Goal: Task Accomplishment & Management: Use online tool/utility

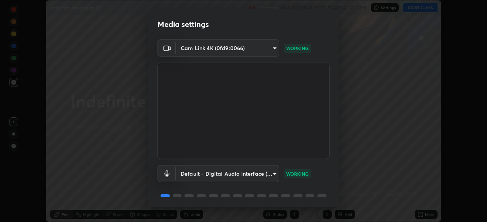
scroll to position [27, 0]
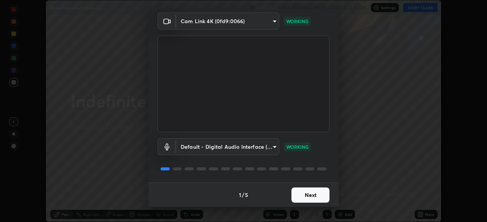
click at [316, 195] on button "Next" at bounding box center [310, 195] width 38 height 15
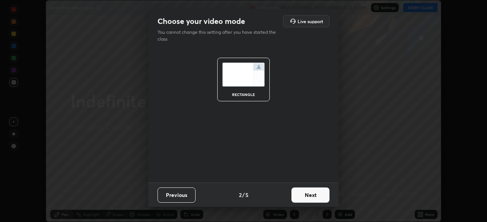
click at [317, 198] on button "Next" at bounding box center [310, 195] width 38 height 15
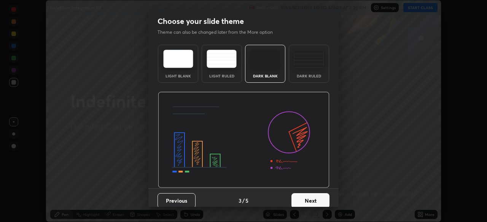
click at [320, 200] on button "Next" at bounding box center [310, 201] width 38 height 15
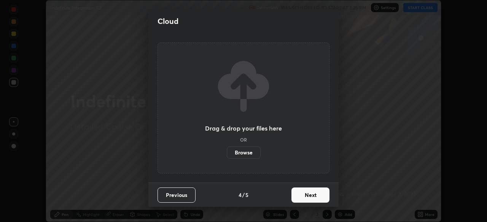
click at [321, 197] on button "Next" at bounding box center [310, 195] width 38 height 15
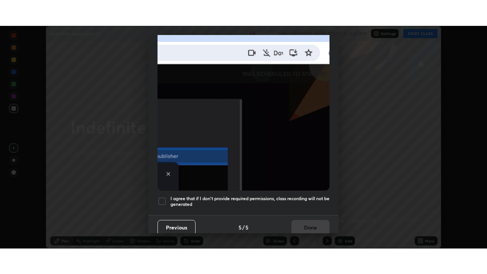
scroll to position [182, 0]
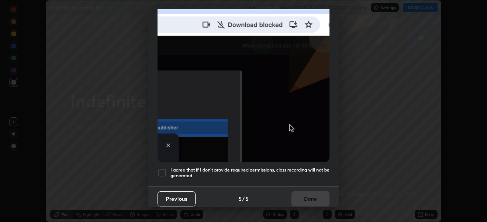
click at [164, 168] on div at bounding box center [161, 172] width 9 height 9
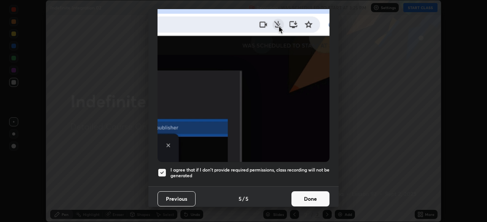
click at [312, 197] on button "Done" at bounding box center [310, 199] width 38 height 15
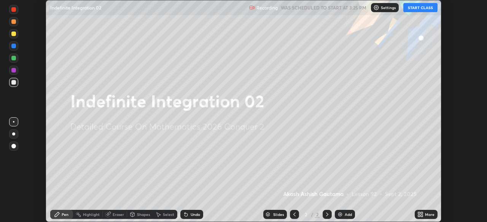
click at [422, 9] on button "START CLASS" at bounding box center [420, 7] width 34 height 9
click at [421, 213] on icon at bounding box center [422, 214] width 2 height 2
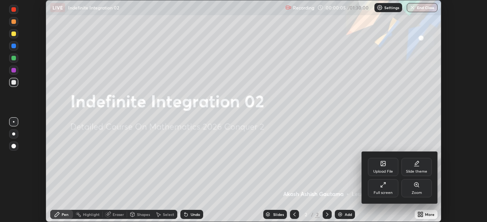
click at [392, 187] on div "Full screen" at bounding box center [383, 189] width 30 height 18
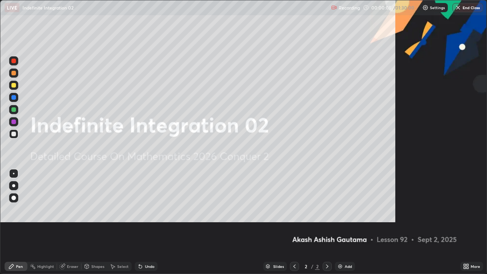
scroll to position [274, 487]
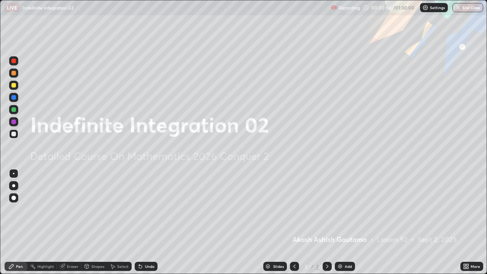
click at [346, 222] on div "Add" at bounding box center [348, 266] width 7 height 4
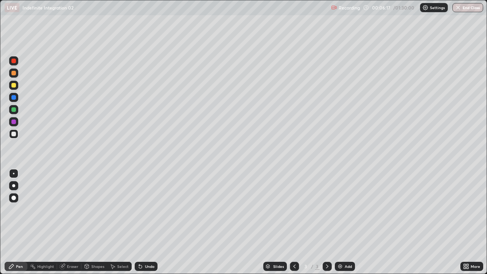
click at [145, 222] on div "Undo" at bounding box center [150, 266] width 10 height 4
click at [146, 222] on div "Undo" at bounding box center [150, 266] width 10 height 4
click at [143, 222] on div "Undo" at bounding box center [146, 266] width 23 height 9
click at [139, 222] on icon at bounding box center [140, 266] width 3 height 3
click at [141, 222] on div "Undo" at bounding box center [146, 266] width 23 height 9
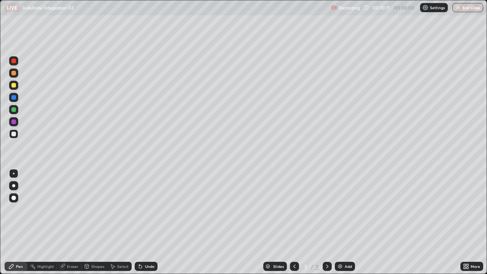
click at [142, 222] on icon at bounding box center [140, 266] width 6 height 6
click at [142, 222] on div "Undo" at bounding box center [146, 266] width 23 height 9
click at [143, 222] on div "Undo" at bounding box center [146, 266] width 23 height 9
click at [142, 222] on div "Undo" at bounding box center [146, 266] width 23 height 9
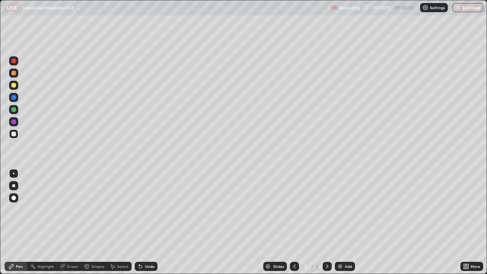
click at [143, 222] on div "Undo" at bounding box center [146, 266] width 23 height 9
click at [144, 222] on div "Undo" at bounding box center [146, 266] width 23 height 9
click at [121, 222] on div "Select" at bounding box center [122, 266] width 11 height 4
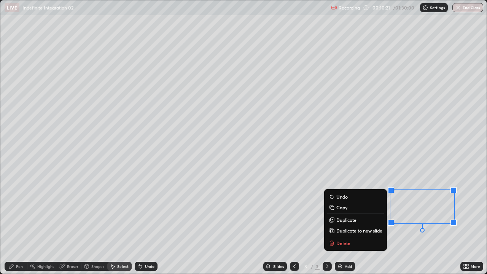
click at [345, 222] on p "Delete" at bounding box center [343, 243] width 14 height 6
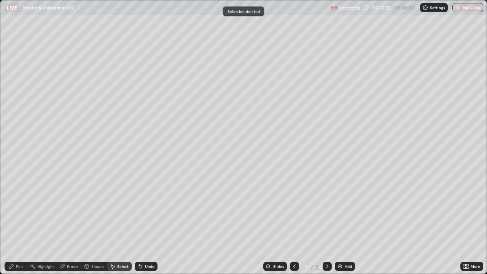
click at [380, 195] on div "0 ° Undo Copy Duplicate Duplicate to new slide Delete" at bounding box center [243, 136] width 486 height 273
click at [21, 222] on div "Pen" at bounding box center [19, 266] width 7 height 4
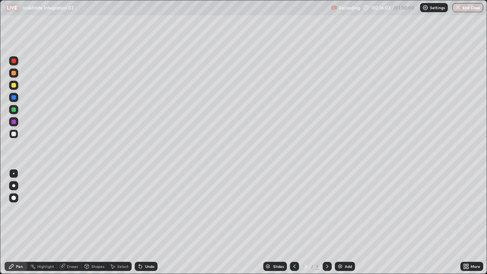
click at [345, 222] on div "Add" at bounding box center [348, 266] width 7 height 4
click at [145, 222] on div "Undo" at bounding box center [146, 266] width 23 height 9
click at [145, 222] on div "Undo" at bounding box center [150, 266] width 10 height 4
click at [143, 222] on div "Undo" at bounding box center [146, 266] width 23 height 9
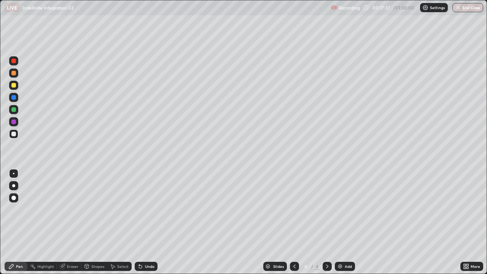
click at [141, 222] on icon at bounding box center [140, 266] width 6 height 6
click at [143, 222] on div "Undo" at bounding box center [146, 266] width 23 height 9
click at [142, 222] on icon at bounding box center [140, 266] width 6 height 6
click at [72, 222] on div "Eraser" at bounding box center [72, 266] width 11 height 4
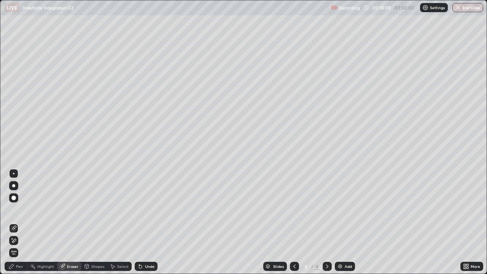
click at [23, 222] on div "Pen" at bounding box center [16, 266] width 23 height 9
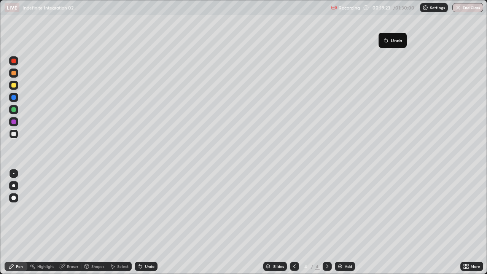
click at [383, 36] on button "Undo" at bounding box center [392, 40] width 22 height 9
click at [148, 222] on div "Undo" at bounding box center [146, 266] width 23 height 9
click at [347, 222] on div "Add" at bounding box center [348, 266] width 7 height 4
click at [72, 222] on div "Eraser" at bounding box center [72, 266] width 11 height 4
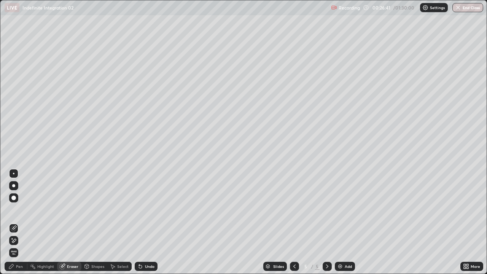
click at [18, 222] on div "Pen" at bounding box center [19, 266] width 7 height 4
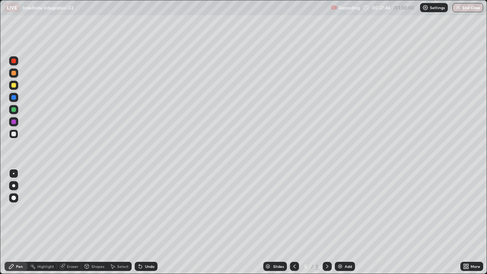
click at [72, 222] on div "Eraser" at bounding box center [72, 266] width 11 height 4
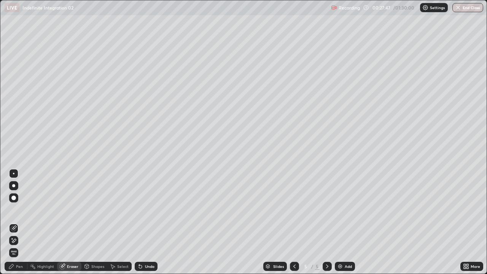
click at [118, 222] on div "Select" at bounding box center [122, 266] width 11 height 4
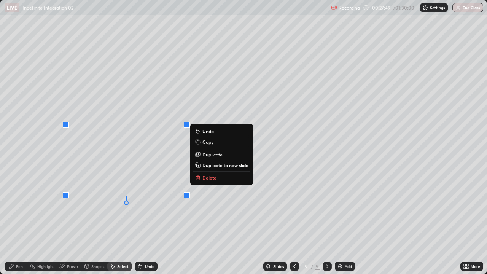
click at [204, 176] on p "Delete" at bounding box center [209, 178] width 14 height 6
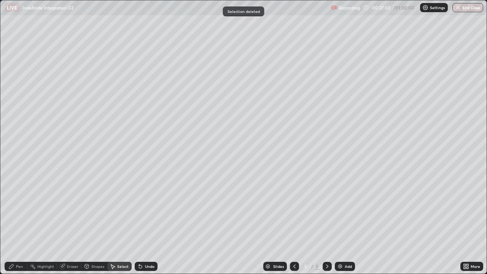
click at [20, 222] on div "Pen" at bounding box center [19, 266] width 7 height 4
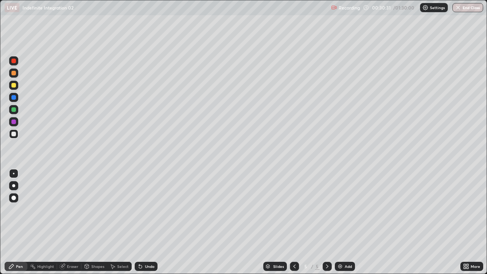
click at [69, 222] on div "Eraser" at bounding box center [72, 266] width 11 height 4
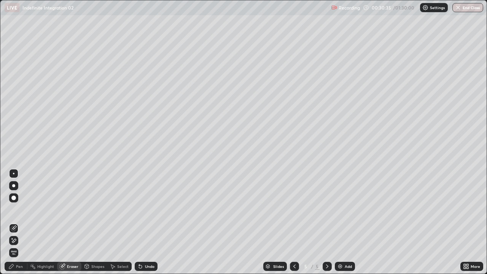
click at [23, 222] on div "Pen" at bounding box center [16, 266] width 23 height 9
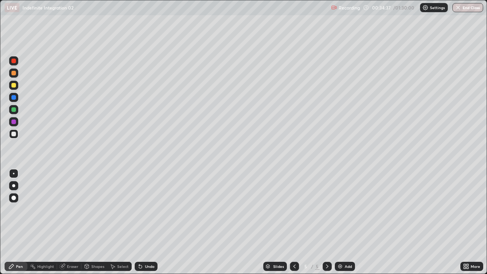
click at [345, 222] on div "Add" at bounding box center [348, 266] width 7 height 4
click at [139, 222] on icon at bounding box center [140, 266] width 3 height 3
click at [65, 222] on div "Eraser" at bounding box center [69, 266] width 24 height 9
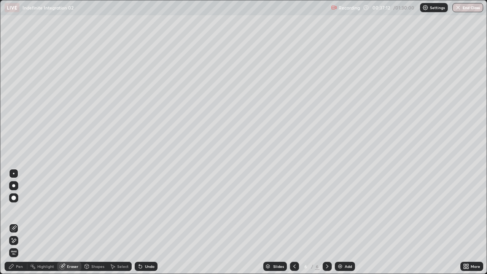
click at [21, 222] on div "Pen" at bounding box center [19, 266] width 7 height 4
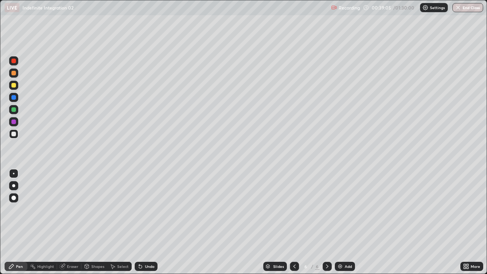
click at [62, 222] on icon at bounding box center [62, 266] width 5 height 5
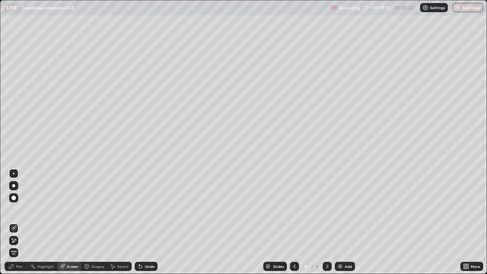
click at [19, 222] on div "Pen" at bounding box center [19, 266] width 7 height 4
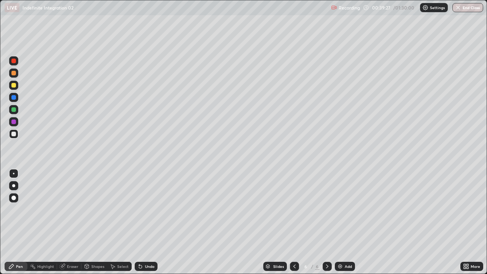
click at [139, 222] on icon at bounding box center [140, 266] width 3 height 3
click at [141, 222] on icon at bounding box center [140, 266] width 3 height 3
click at [139, 222] on icon at bounding box center [140, 266] width 3 height 3
click at [141, 222] on icon at bounding box center [140, 266] width 3 height 3
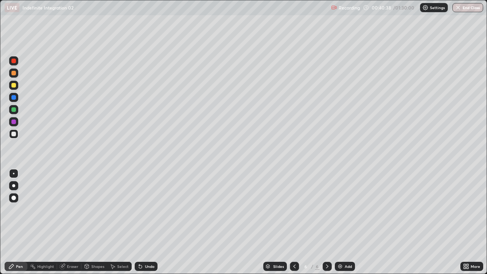
click at [149, 222] on div "Undo" at bounding box center [150, 266] width 10 height 4
click at [347, 222] on div "Add" at bounding box center [348, 266] width 7 height 4
click at [13, 186] on div at bounding box center [13, 185] width 3 height 3
click at [142, 222] on icon at bounding box center [140, 266] width 6 height 6
click at [140, 222] on icon at bounding box center [140, 266] width 3 height 3
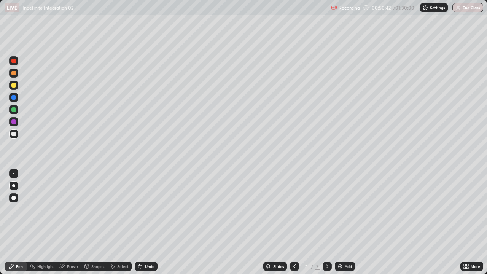
click at [350, 222] on div "Add" at bounding box center [348, 266] width 7 height 4
click at [140, 222] on icon at bounding box center [140, 266] width 3 height 3
click at [139, 222] on icon at bounding box center [139, 264] width 1 height 1
click at [140, 222] on icon at bounding box center [140, 266] width 3 height 3
click at [142, 222] on icon at bounding box center [140, 266] width 6 height 6
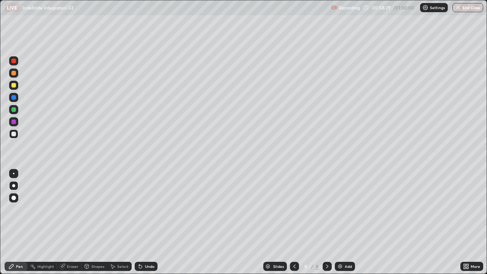
click at [141, 222] on icon at bounding box center [140, 266] width 6 height 6
click at [139, 222] on icon at bounding box center [140, 266] width 3 height 3
click at [140, 222] on icon at bounding box center [140, 266] width 6 height 6
click at [140, 222] on icon at bounding box center [140, 266] width 3 height 3
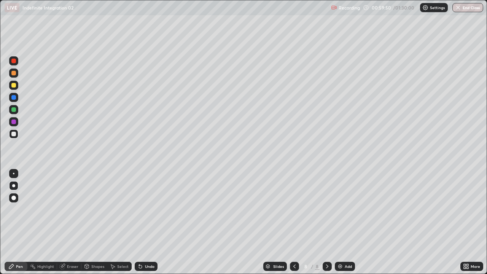
click at [140, 222] on icon at bounding box center [140, 266] width 3 height 3
click at [120, 222] on div "Select" at bounding box center [122, 266] width 11 height 4
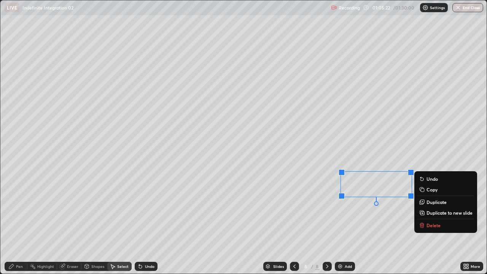
click at [423, 190] on rect at bounding box center [422, 189] width 3 height 3
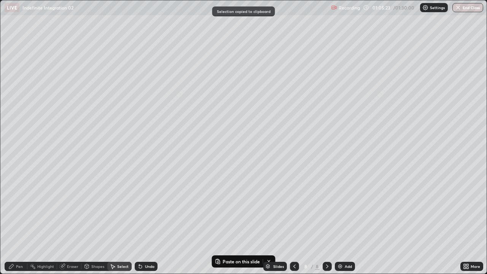
click at [345, 222] on div "Add" at bounding box center [345, 266] width 20 height 9
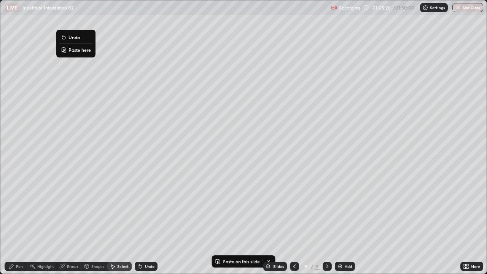
click at [75, 49] on p "Paste here" at bounding box center [79, 50] width 22 height 6
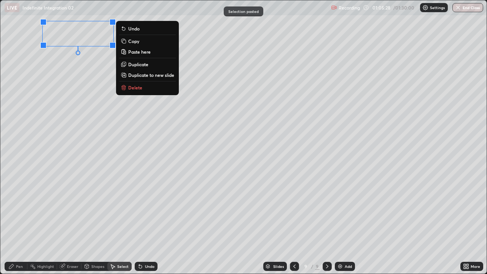
click at [79, 65] on div "0 ° Undo Copy Paste here Duplicate Duplicate to new slide Delete" at bounding box center [243, 136] width 486 height 273
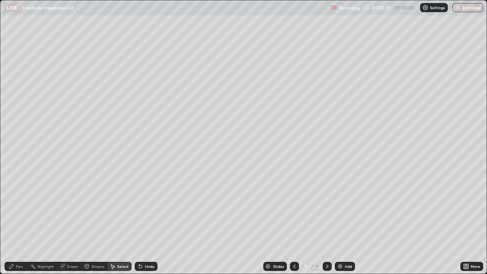
click at [17, 222] on div "Pen" at bounding box center [16, 266] width 23 height 9
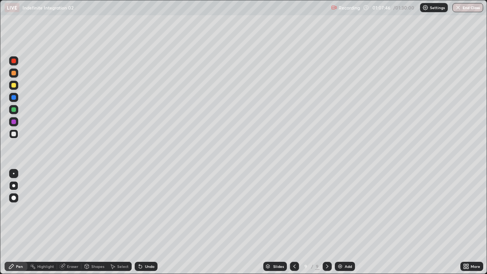
click at [294, 222] on icon at bounding box center [294, 266] width 6 height 6
click at [121, 222] on div "Select" at bounding box center [122, 266] width 11 height 4
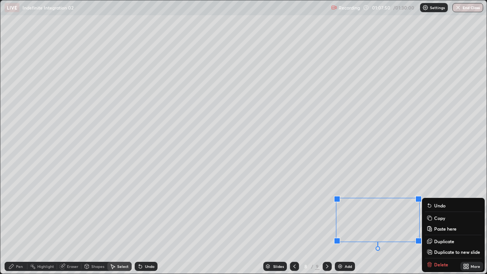
click at [447, 178] on div "0 ° Undo Copy Paste here Duplicate Duplicate to new slide Delete" at bounding box center [243, 136] width 486 height 273
click at [434, 219] on p "Copy" at bounding box center [439, 218] width 11 height 6
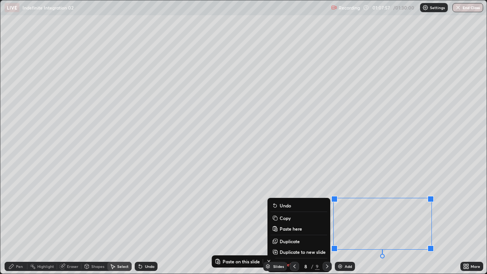
click at [289, 219] on p "Copy" at bounding box center [285, 218] width 11 height 6
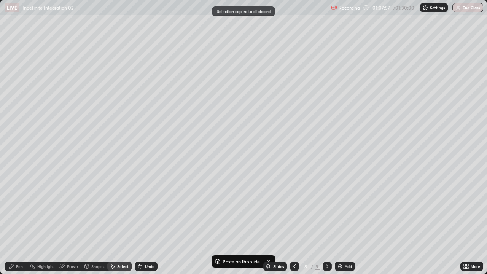
click at [326, 222] on icon at bounding box center [327, 266] width 6 height 6
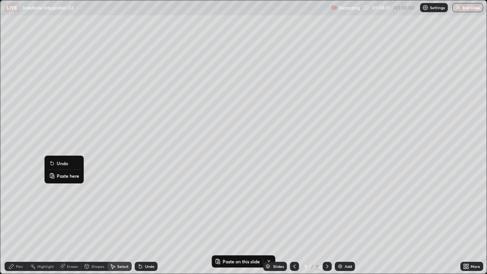
click at [60, 177] on p "Paste here" at bounding box center [68, 176] width 22 height 6
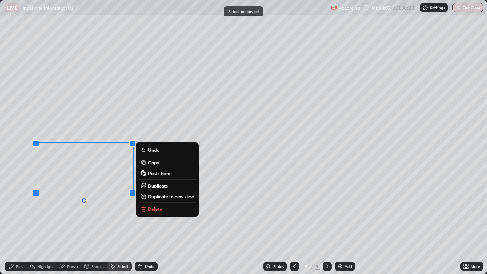
click at [20, 217] on div "Erase all" at bounding box center [14, 136] width 18 height 243
click at [19, 178] on div "Erase all" at bounding box center [14, 136] width 18 height 243
click at [44, 126] on div "0 ° Undo Copy Paste here Duplicate Duplicate to new slide Delete" at bounding box center [243, 136] width 486 height 273
click at [88, 222] on div "0 ° Undo Copy Paste here Duplicate Duplicate to new slide Delete" at bounding box center [243, 136] width 486 height 273
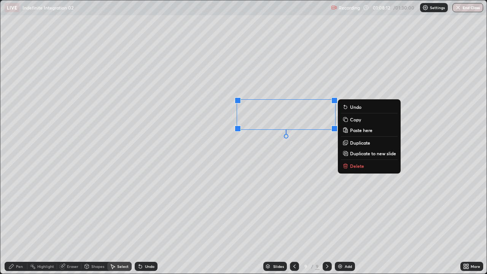
click at [287, 170] on div "0 ° Undo Copy Paste here Duplicate Duplicate to new slide Delete" at bounding box center [243, 136] width 486 height 273
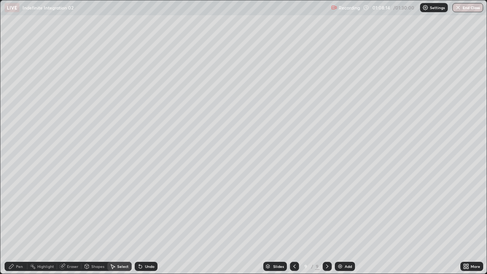
click at [19, 222] on div "Pen" at bounding box center [19, 266] width 7 height 4
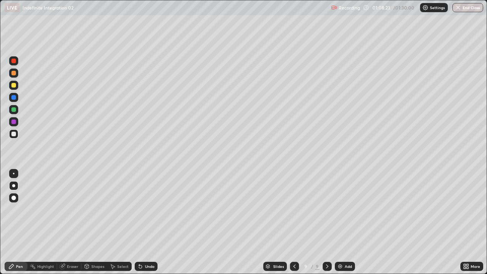
click at [139, 222] on icon at bounding box center [139, 264] width 1 height 1
click at [70, 222] on div "Eraser" at bounding box center [72, 266] width 11 height 4
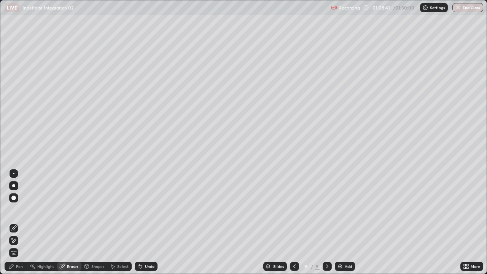
click at [119, 222] on div "Select" at bounding box center [122, 266] width 11 height 4
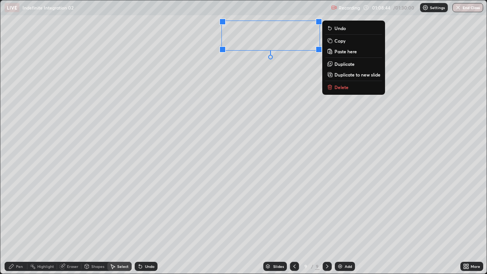
click at [291, 106] on div "0 ° Undo Copy Paste here Duplicate Duplicate to new slide Delete" at bounding box center [243, 136] width 486 height 273
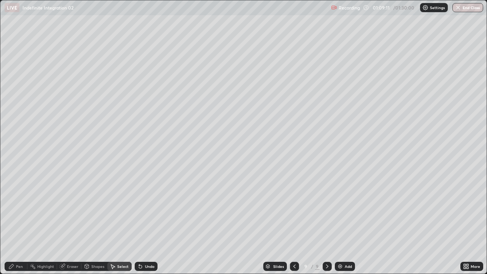
click at [21, 222] on div "Pen" at bounding box center [19, 266] width 7 height 4
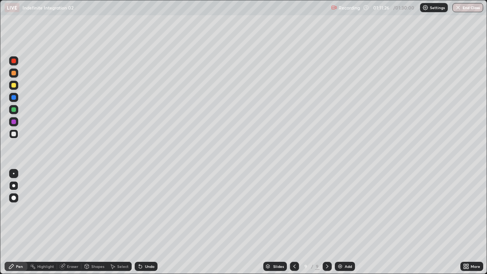
click at [147, 222] on div "Undo" at bounding box center [146, 266] width 23 height 9
click at [141, 222] on icon at bounding box center [140, 266] width 6 height 6
click at [142, 222] on icon at bounding box center [140, 266] width 6 height 6
click at [143, 222] on div "Undo" at bounding box center [146, 266] width 23 height 9
click at [145, 222] on div "Undo" at bounding box center [150, 266] width 10 height 4
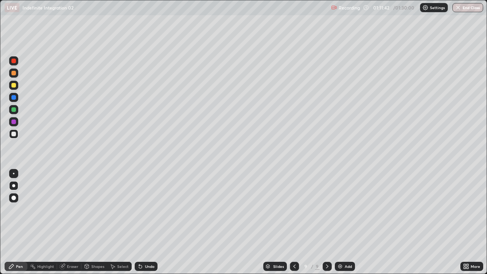
click at [145, 222] on div "Undo" at bounding box center [150, 266] width 10 height 4
click at [143, 222] on div "Undo" at bounding box center [146, 266] width 23 height 9
click at [147, 222] on div "Undo" at bounding box center [146, 266] width 23 height 9
click at [139, 222] on icon at bounding box center [140, 266] width 3 height 3
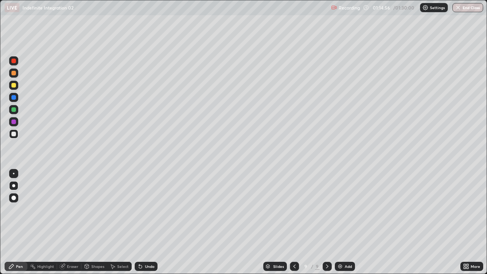
click at [67, 222] on div "Eraser" at bounding box center [72, 266] width 11 height 4
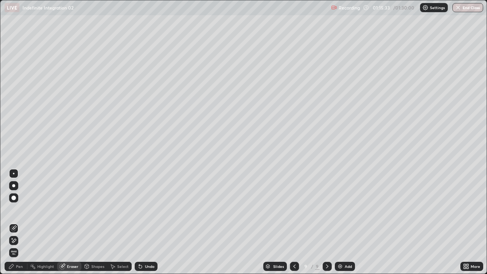
click at [347, 222] on div "Add" at bounding box center [348, 266] width 7 height 4
click at [19, 222] on div "Pen" at bounding box center [19, 266] width 7 height 4
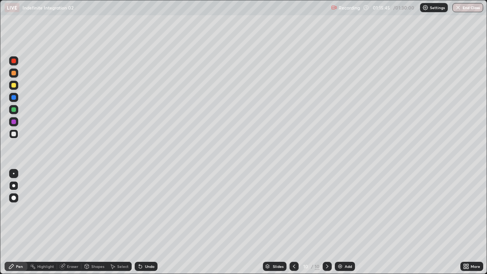
click at [294, 222] on icon at bounding box center [294, 266] width 6 height 6
click at [326, 222] on icon at bounding box center [327, 266] width 6 height 6
click at [142, 222] on div "Undo" at bounding box center [146, 266] width 23 height 9
click at [141, 222] on icon at bounding box center [140, 266] width 6 height 6
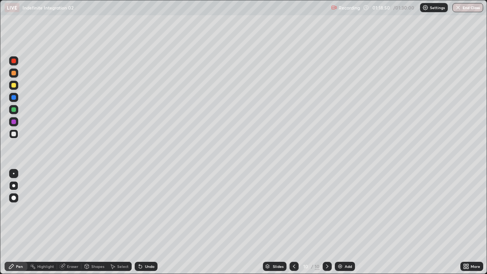
click at [139, 222] on icon at bounding box center [140, 266] width 3 height 3
click at [143, 222] on div "Undo" at bounding box center [146, 266] width 23 height 9
click at [142, 222] on div "Undo" at bounding box center [146, 266] width 23 height 9
click at [145, 222] on div "Undo" at bounding box center [150, 266] width 10 height 4
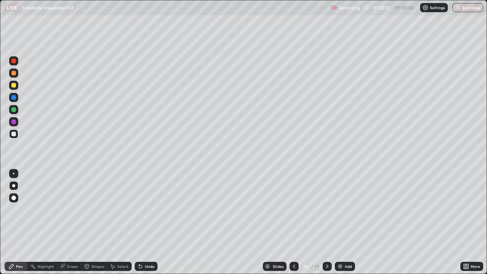
click at [145, 222] on div "Undo" at bounding box center [150, 266] width 10 height 4
click at [463, 8] on button "End Class" at bounding box center [468, 7] width 30 height 9
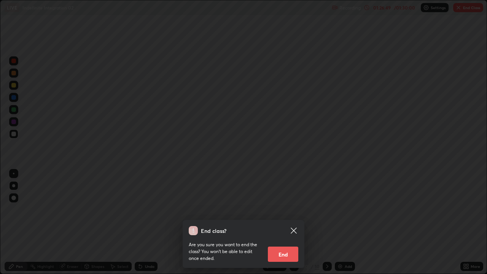
click at [287, 222] on button "End" at bounding box center [283, 253] width 30 height 15
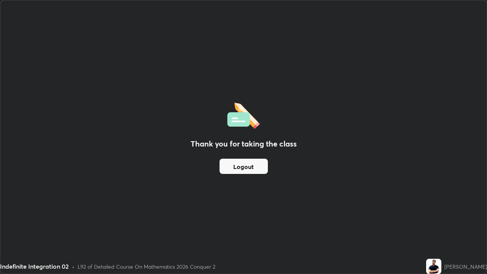
click at [252, 166] on button "Logout" at bounding box center [243, 166] width 48 height 15
click at [253, 162] on button "Logout" at bounding box center [243, 166] width 48 height 15
click at [256, 162] on button "Logout" at bounding box center [243, 166] width 48 height 15
click at [255, 162] on button "Logout" at bounding box center [243, 166] width 48 height 15
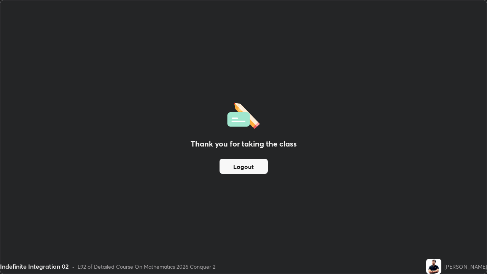
click at [253, 162] on button "Logout" at bounding box center [243, 166] width 48 height 15
click at [251, 161] on button "Logout" at bounding box center [243, 166] width 48 height 15
